Goal: Task Accomplishment & Management: Complete application form

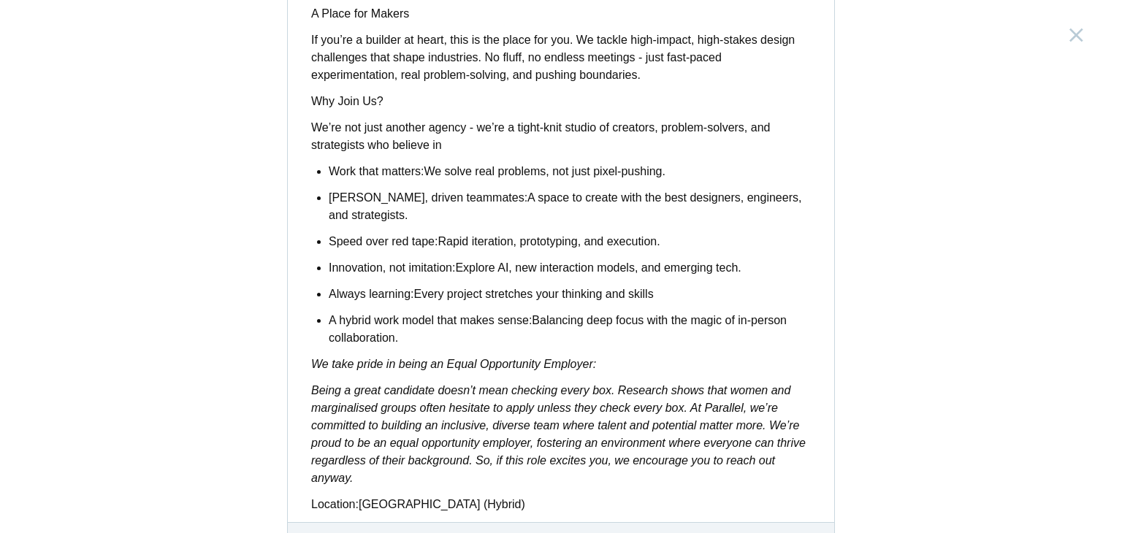
scroll to position [1227, 0]
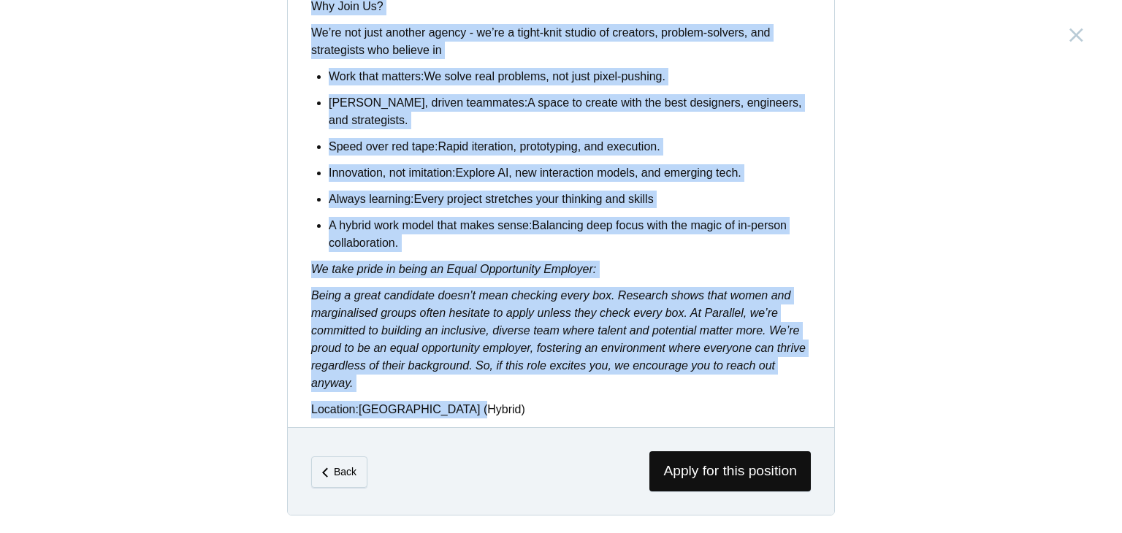
drag, startPoint x: 304, startPoint y: 164, endPoint x: 848, endPoint y: 382, distance: 586.2
click at [848, 382] on div "Senior Product Designer [GEOGRAPHIC_DATA], [GEOGRAPHIC_DATA] Description Who We…" at bounding box center [561, 266] width 1122 height 533
copy div "Lor Ip Dol: Si Ametcons, ad elitsed doei tempo, incidi, utl etdolorem aliqu eni…"
click at [750, 150] on ul "Work that matters: We solve real problems, not just pixel-pushing. [PERSON_NAME…" at bounding box center [570, 160] width 482 height 184
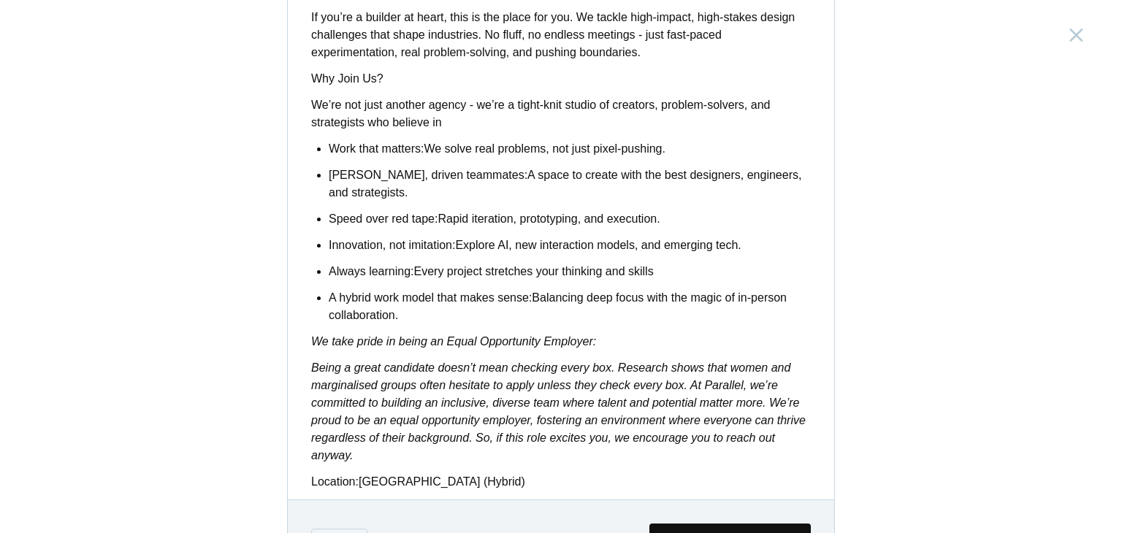
scroll to position [1227, 0]
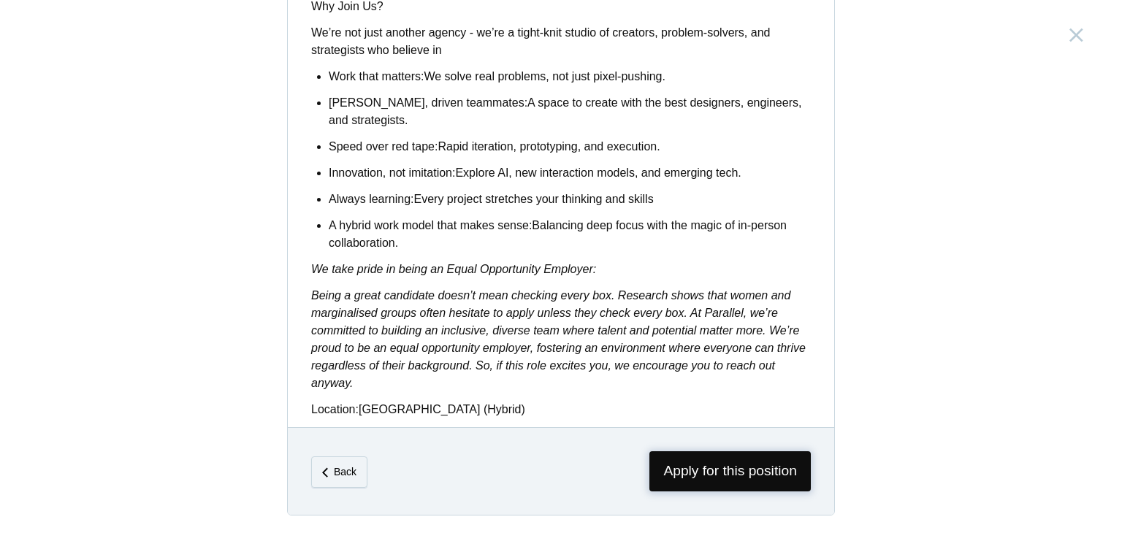
click at [709, 479] on span "Apply for this position" at bounding box center [729, 471] width 161 height 40
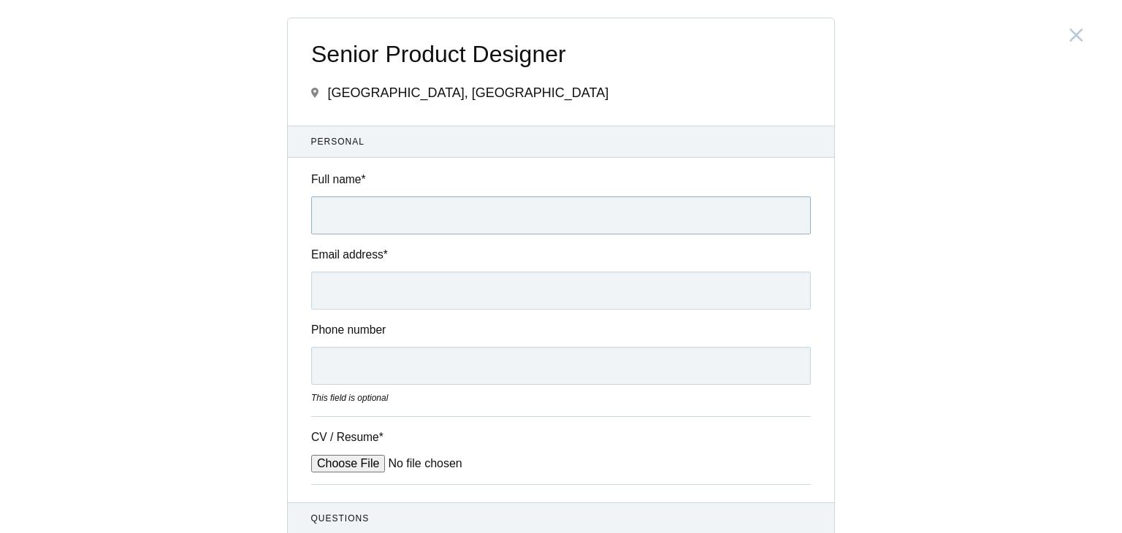
click at [383, 216] on input "Full name *" at bounding box center [561, 216] width 500 height 38
type input "[PERSON_NAME]"
type input "[EMAIL_ADDRESS][DOMAIN_NAME]"
type input "09930178405"
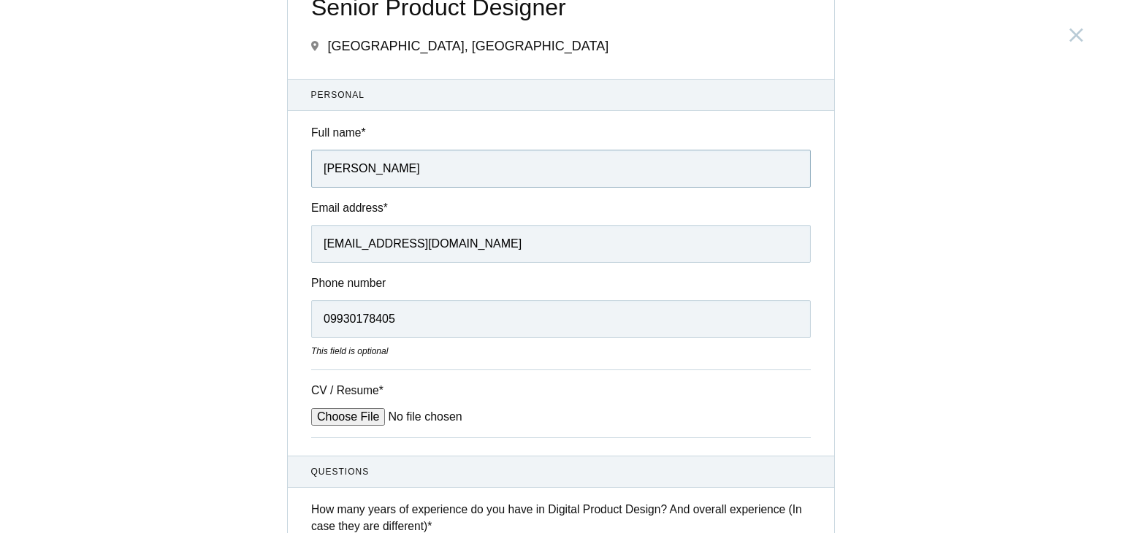
scroll to position [146, 0]
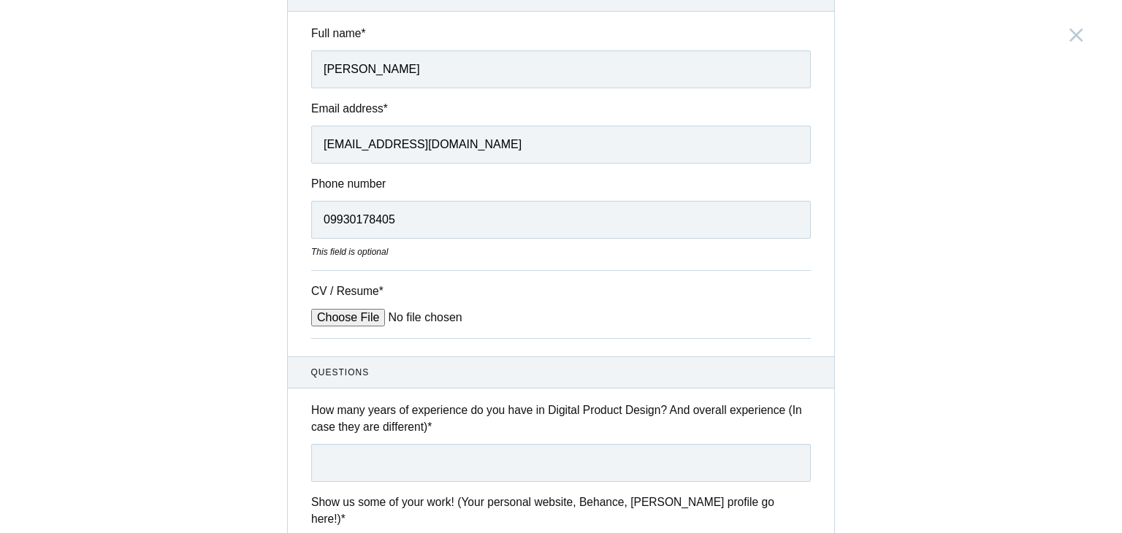
click at [326, 316] on input "CV / Resume *" at bounding box center [421, 318] width 221 height 18
type input "C:\fakepath\[PERSON_NAME] 2025 (48).pdf"
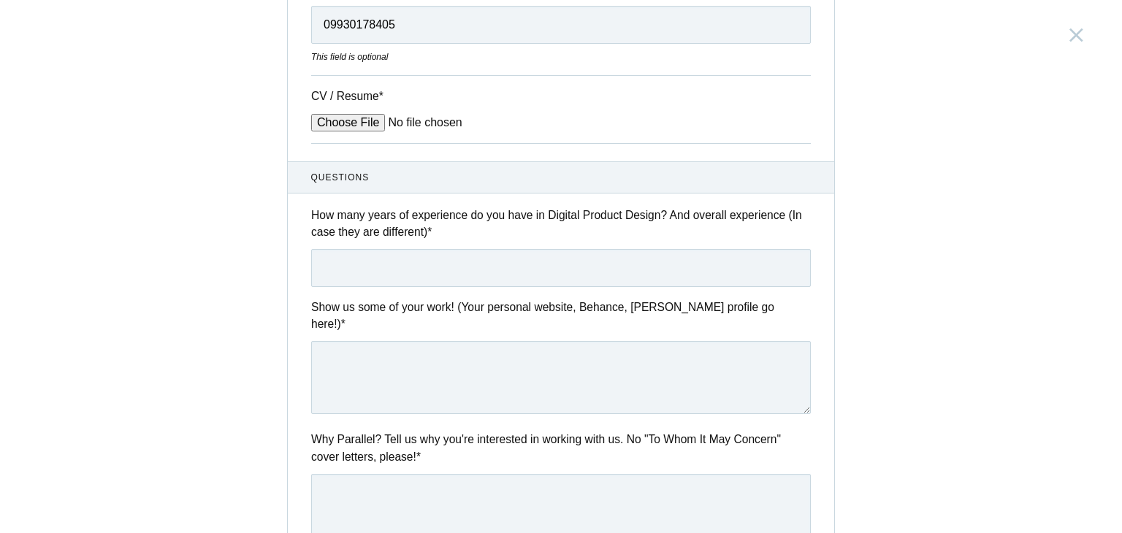
scroll to position [365, 0]
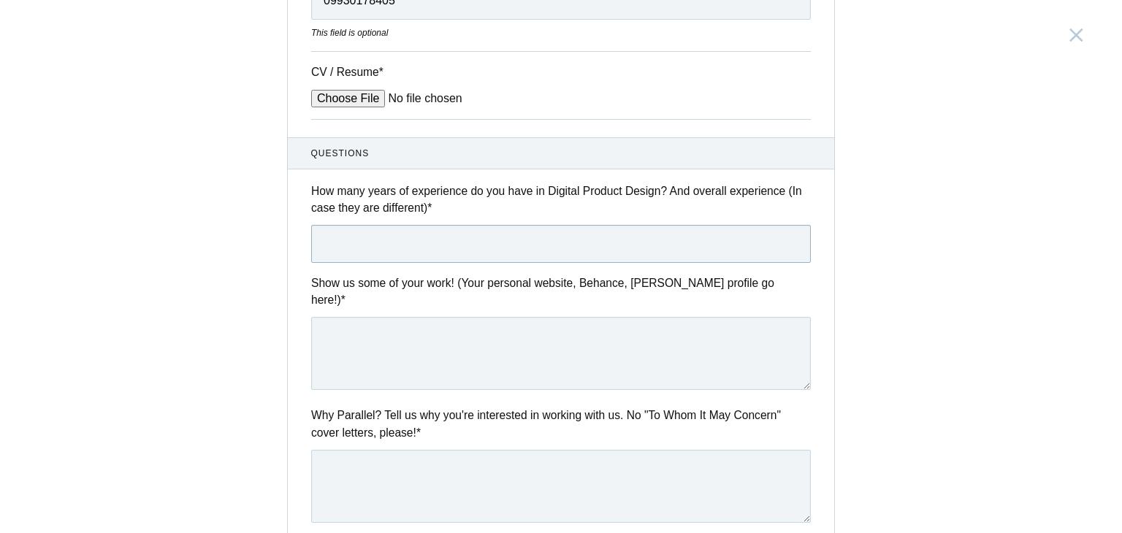
click at [509, 249] on input "text" at bounding box center [561, 244] width 500 height 38
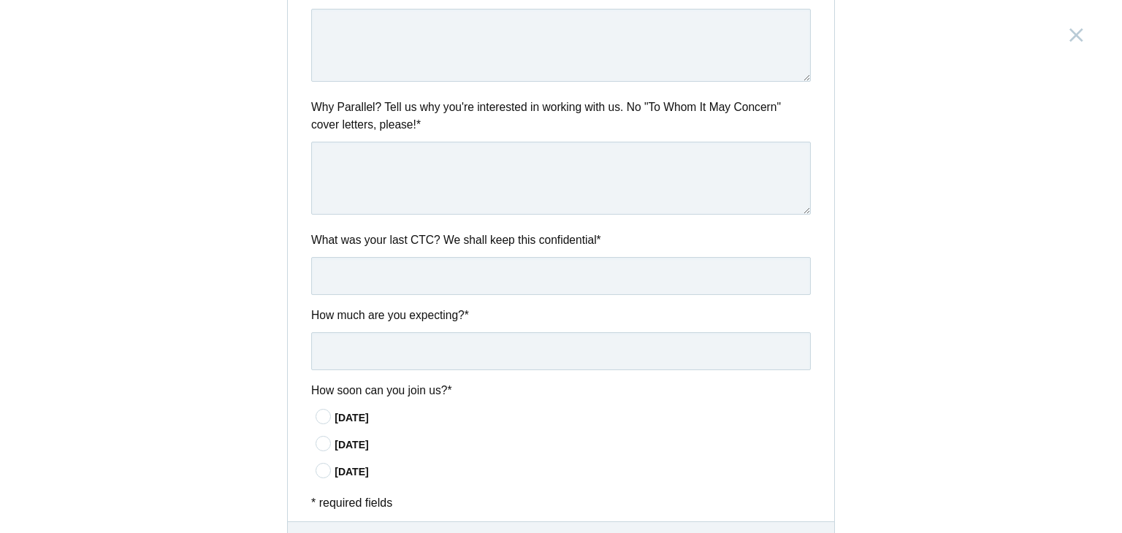
scroll to position [731, 0]
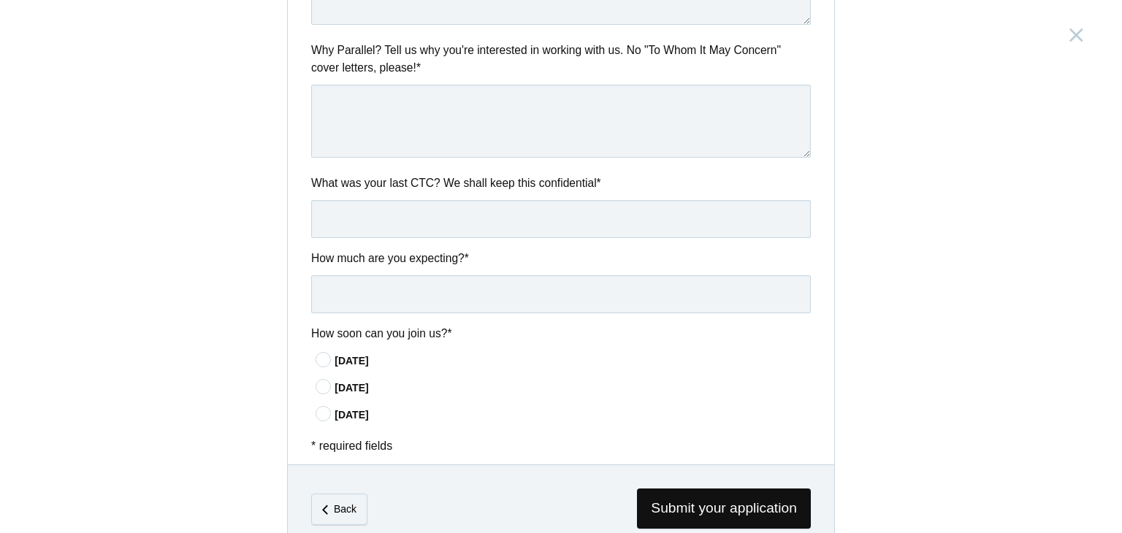
click at [312, 355] on icon at bounding box center [323, 359] width 27 height 9
click at [0, 0] on input"] "[DATE]" at bounding box center [0, 0] width 0 height 0
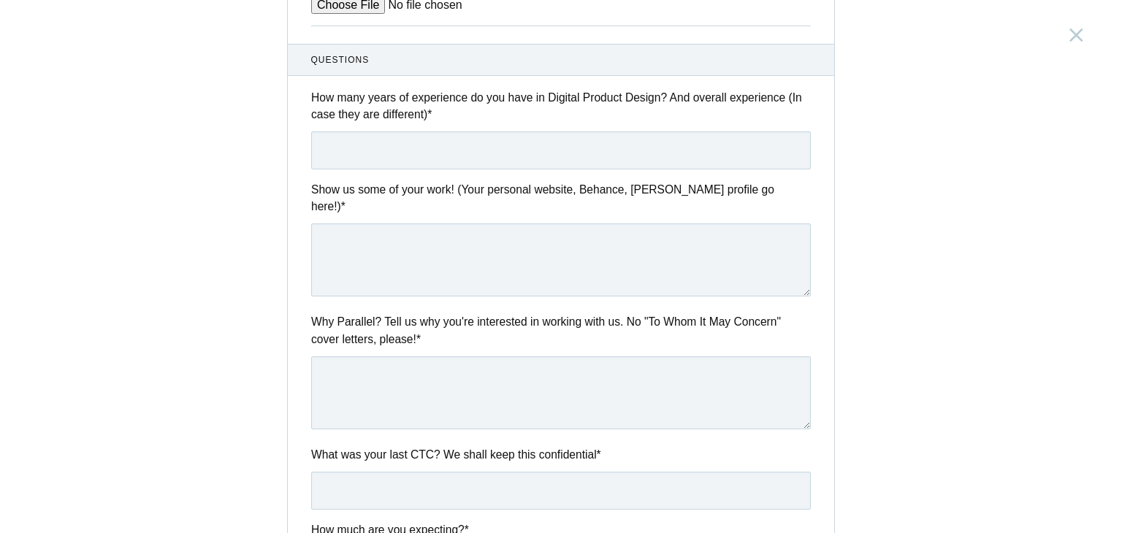
scroll to position [313, 0]
